Goal: Transaction & Acquisition: Subscribe to service/newsletter

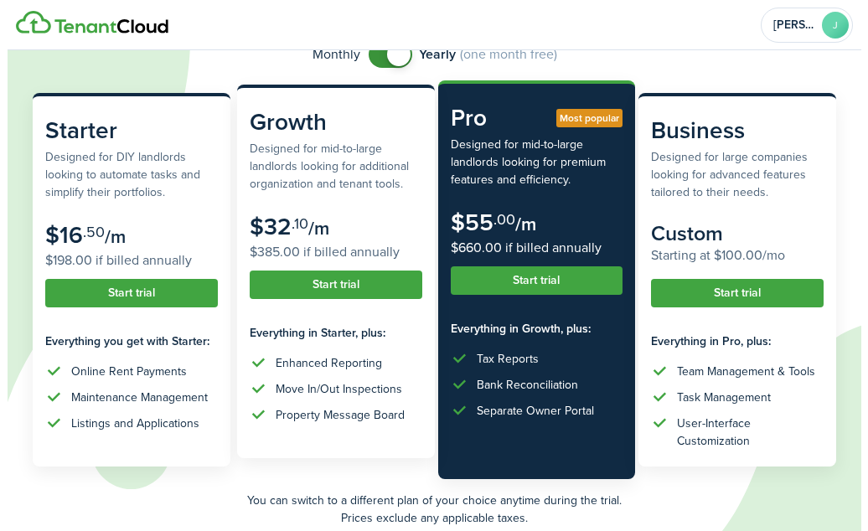
scroll to position [168, 0]
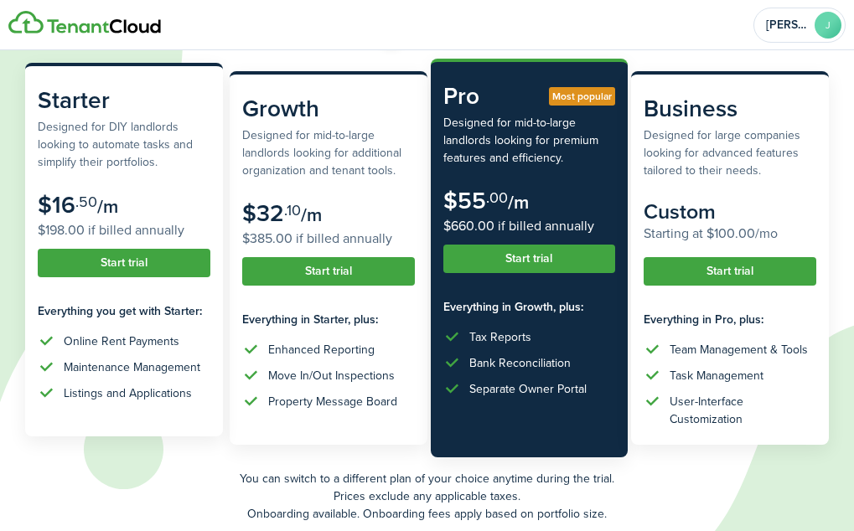
click at [133, 265] on button "Start trial" at bounding box center [124, 263] width 173 height 28
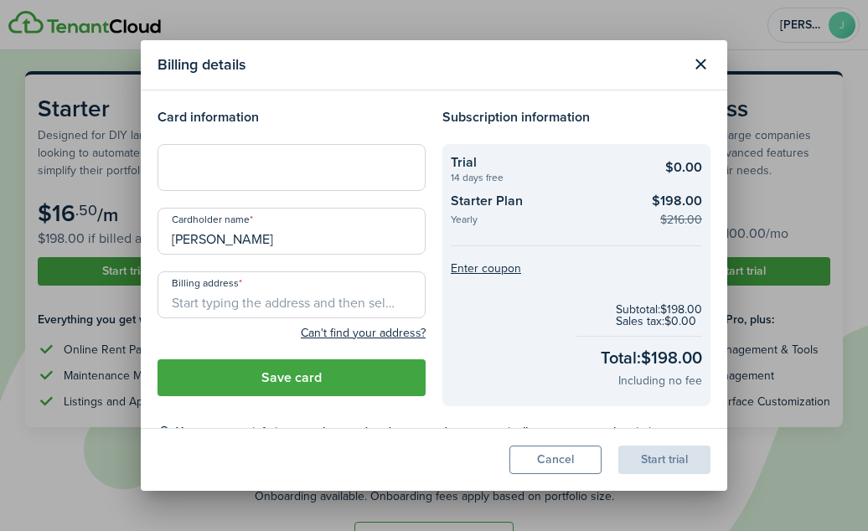
click at [214, 158] on div at bounding box center [292, 167] width 268 height 47
click at [293, 224] on input "[PERSON_NAME]" at bounding box center [292, 231] width 268 height 47
type input "J"
type input "[PERSON_NAME]"
click at [279, 292] on input "Billing address" at bounding box center [292, 294] width 268 height 47
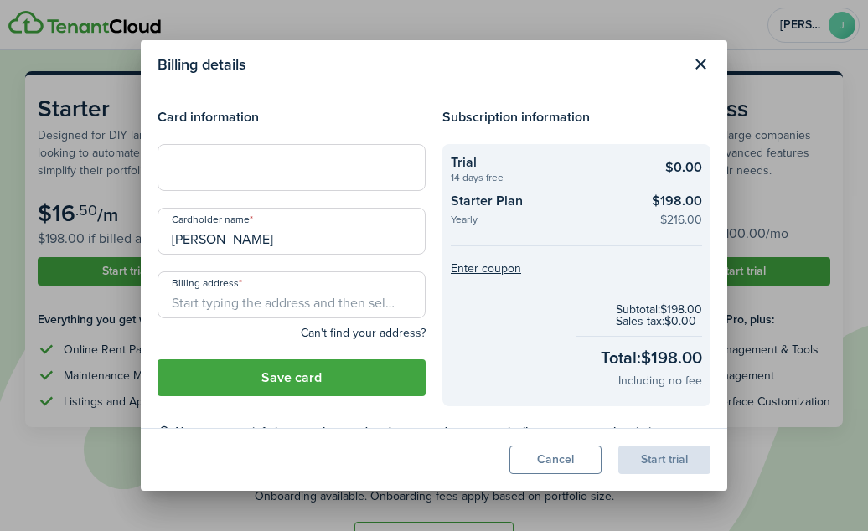
click at [254, 192] on div "Card information Cardholder name [PERSON_NAME] address Can't find your address?…" at bounding box center [291, 256] width 285 height 299
click at [246, 290] on input "Billing address" at bounding box center [292, 294] width 268 height 47
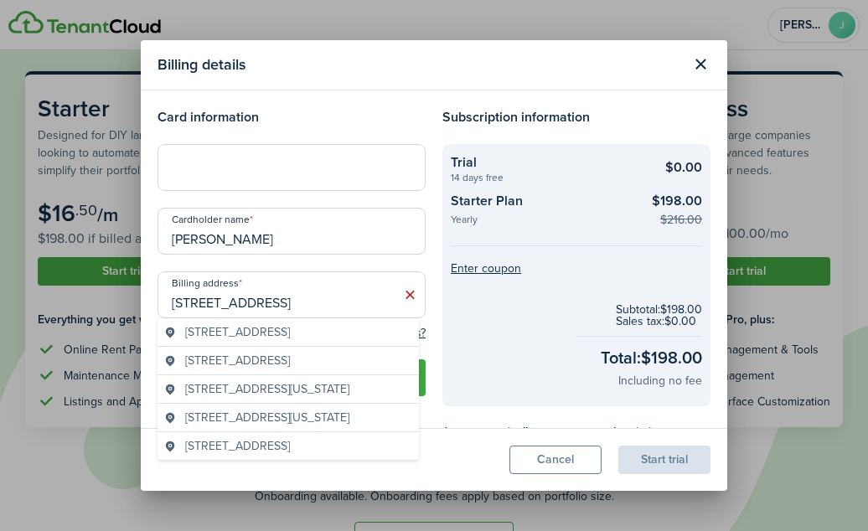
click at [290, 329] on span "[STREET_ADDRESS]" at bounding box center [237, 332] width 105 height 18
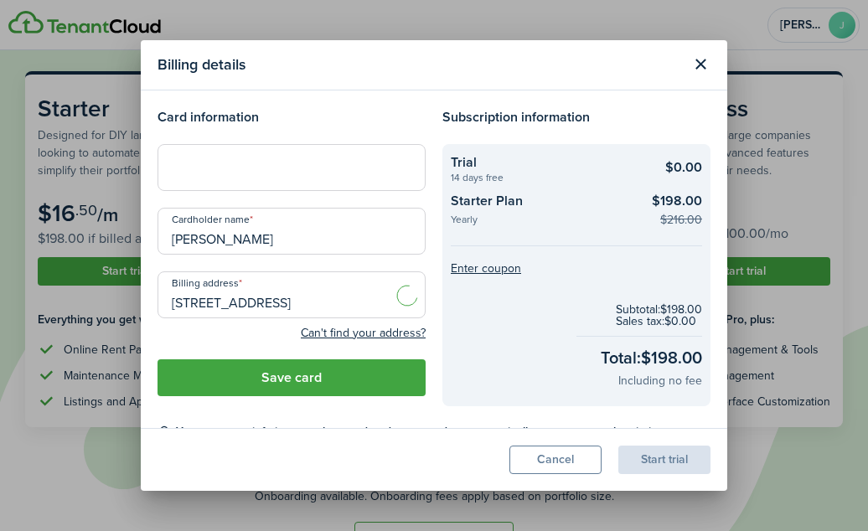
type input "[STREET_ADDRESS]"
click at [302, 374] on button "Save card" at bounding box center [292, 377] width 268 height 37
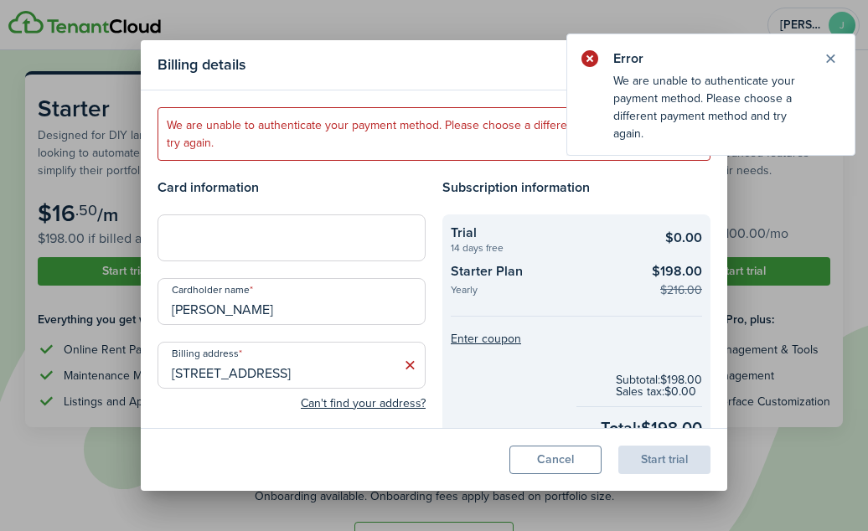
click at [401, 362] on icon at bounding box center [410, 365] width 18 height 17
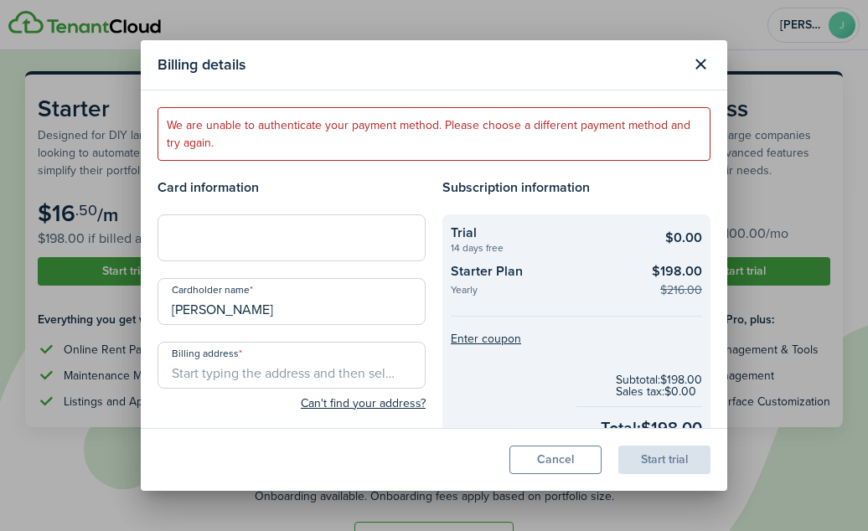
click at [375, 251] on div at bounding box center [292, 237] width 268 height 47
click at [352, 311] on input "[PERSON_NAME]" at bounding box center [292, 301] width 268 height 47
type input "[PERSON_NAME]"
click at [281, 364] on input "Billing address" at bounding box center [292, 365] width 268 height 47
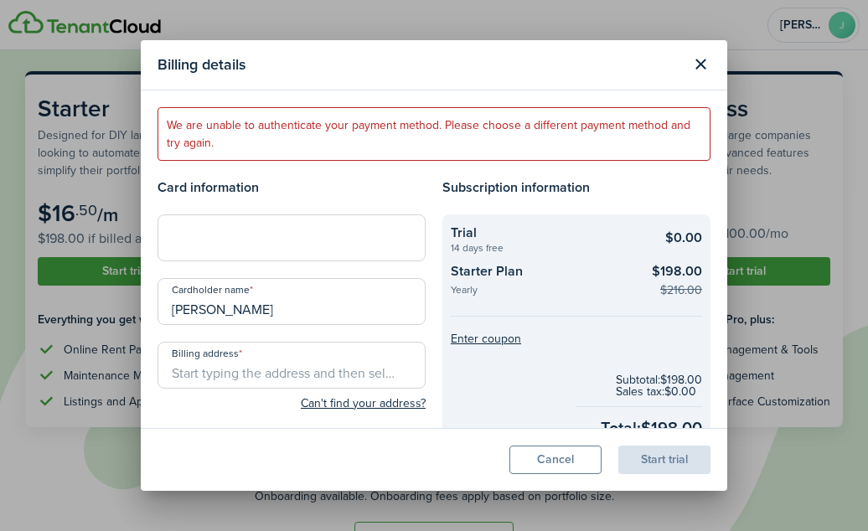
click at [289, 364] on input "Billing address" at bounding box center [292, 365] width 268 height 47
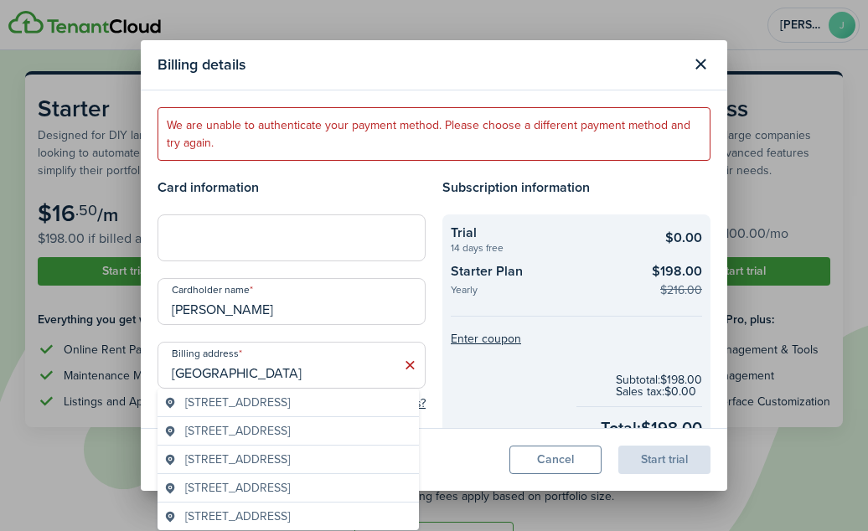
click at [280, 403] on span "[STREET_ADDRESS]" at bounding box center [237, 403] width 105 height 18
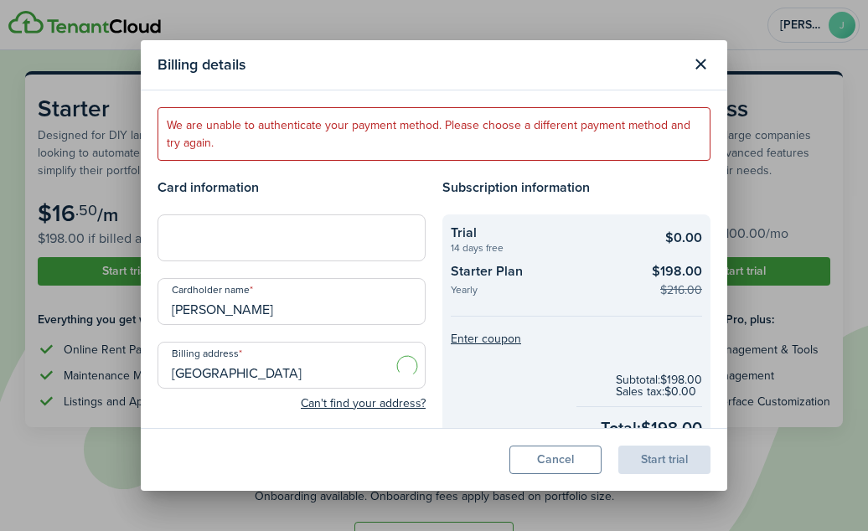
type input "[STREET_ADDRESS]"
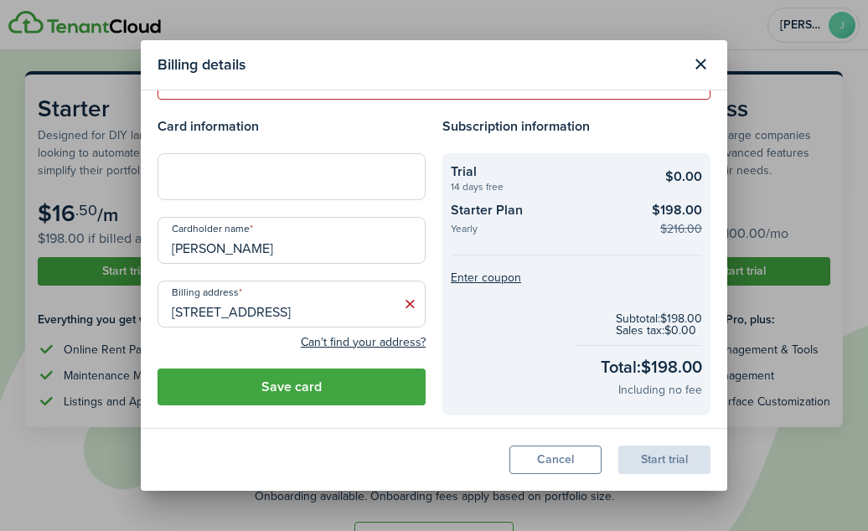
scroll to position [142, 0]
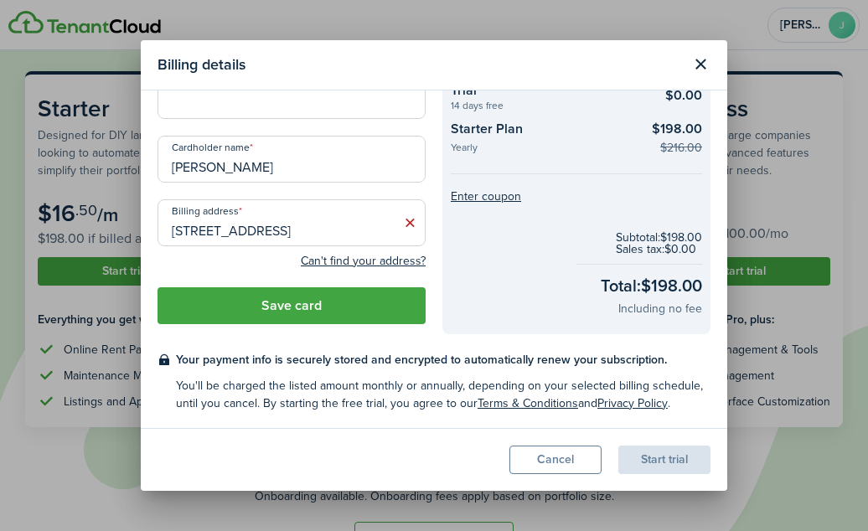
click at [349, 234] on input "[STREET_ADDRESS]" at bounding box center [292, 222] width 268 height 47
click at [384, 235] on input "[STREET_ADDRESS]" at bounding box center [292, 222] width 268 height 47
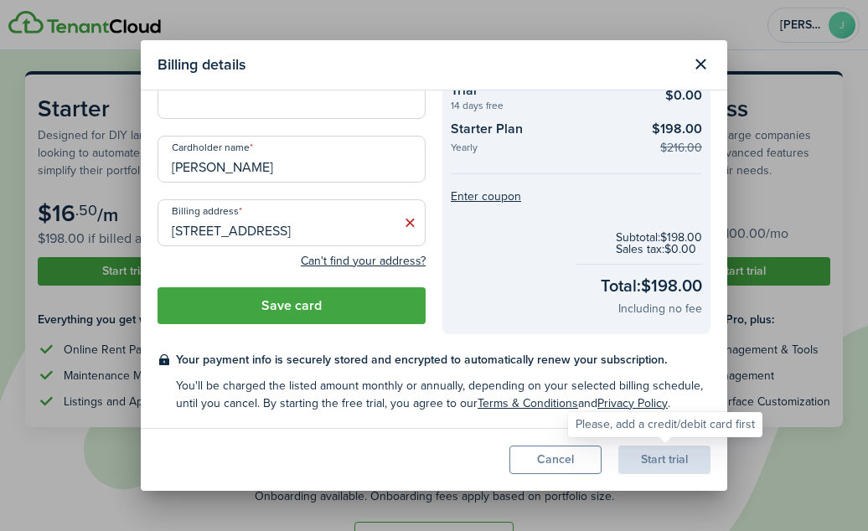
click at [669, 461] on div "Start trial" at bounding box center [664, 460] width 92 height 28
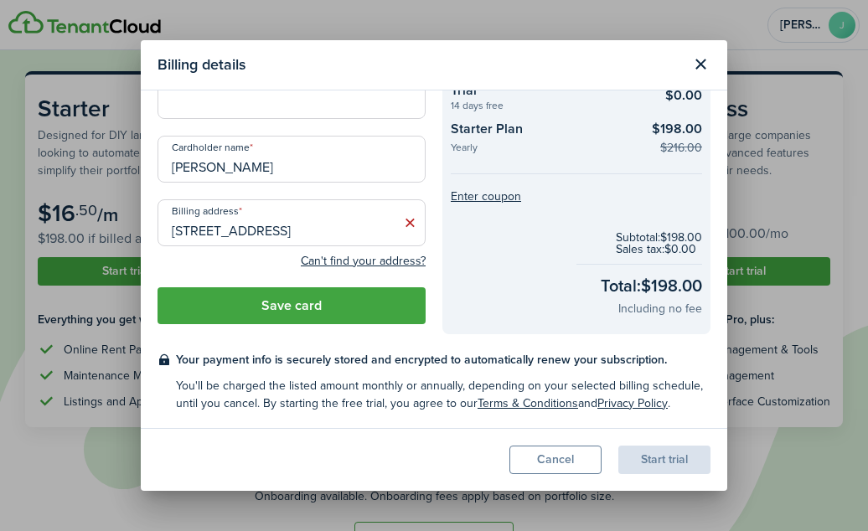
click at [343, 299] on button "Save card" at bounding box center [292, 305] width 268 height 37
